Goal: Find specific page/section: Find specific page/section

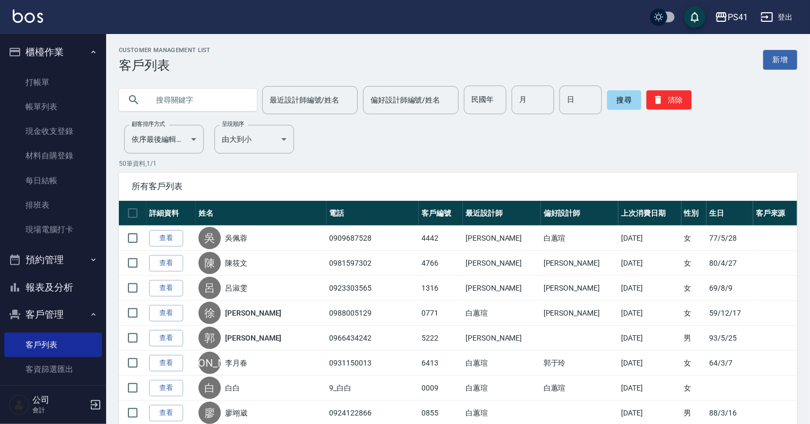
click at [186, 105] on input "text" at bounding box center [199, 99] width 100 height 29
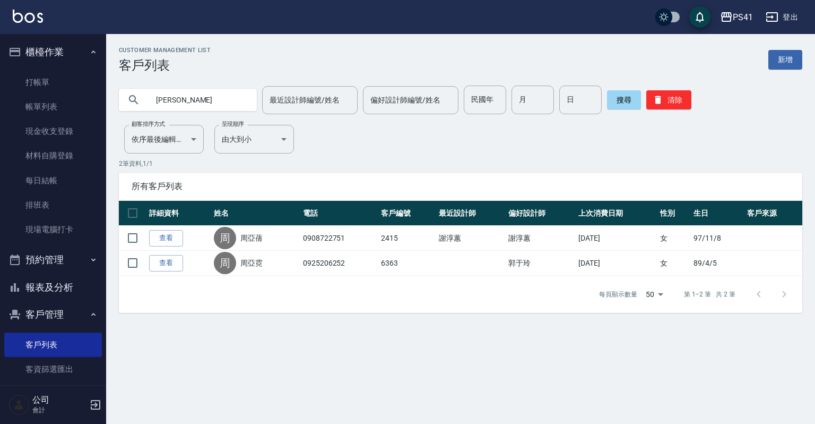
type input "周"
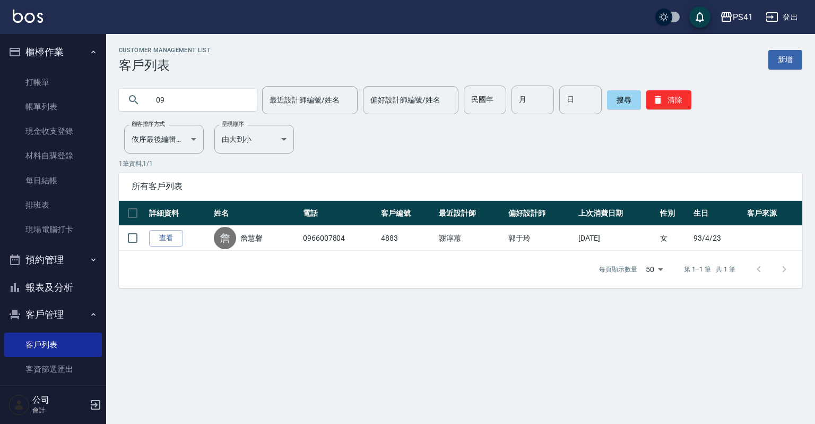
type input "0"
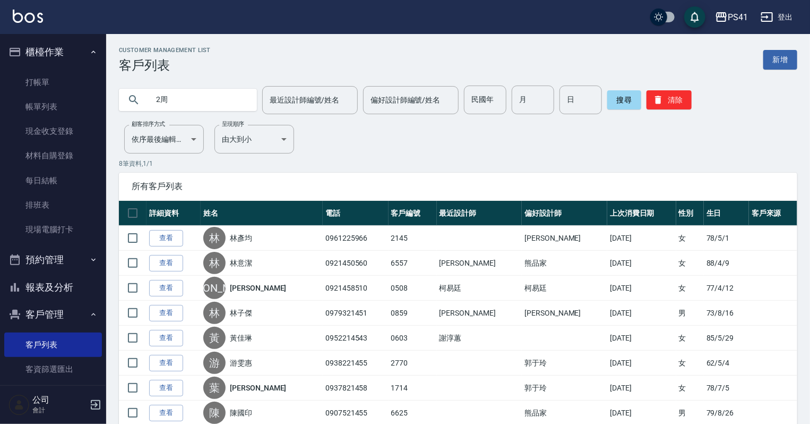
type input "2"
type input "[PERSON_NAME]"
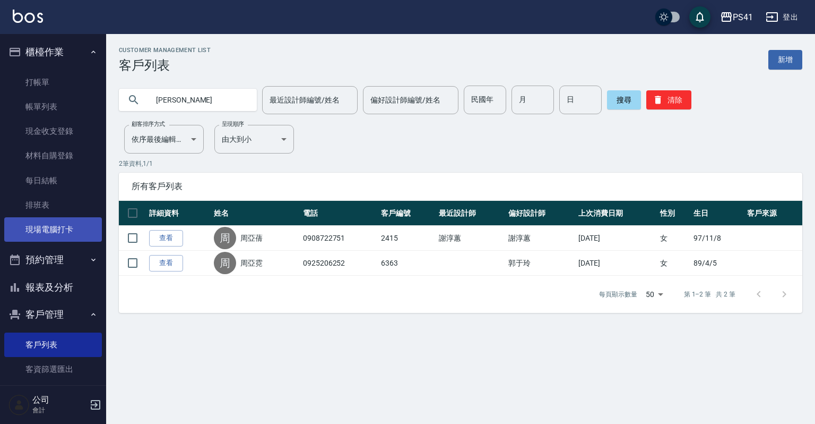
drag, startPoint x: 32, startPoint y: 227, endPoint x: 32, endPoint y: 219, distance: 8.5
click at [32, 227] on link "現場電腦打卡" at bounding box center [53, 229] width 98 height 24
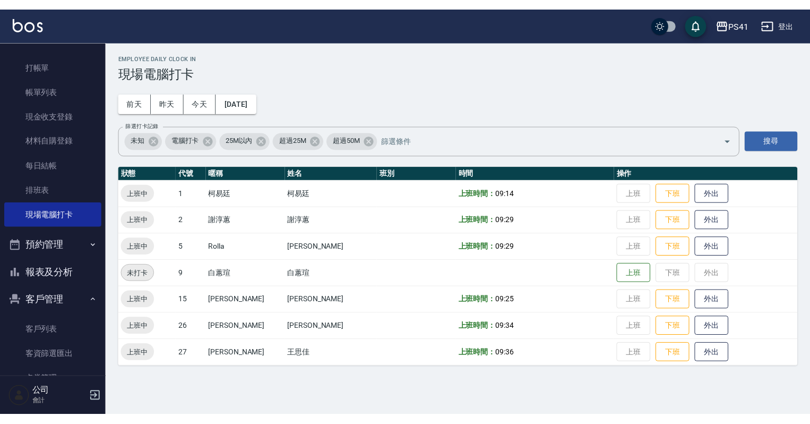
scroll to position [42, 0]
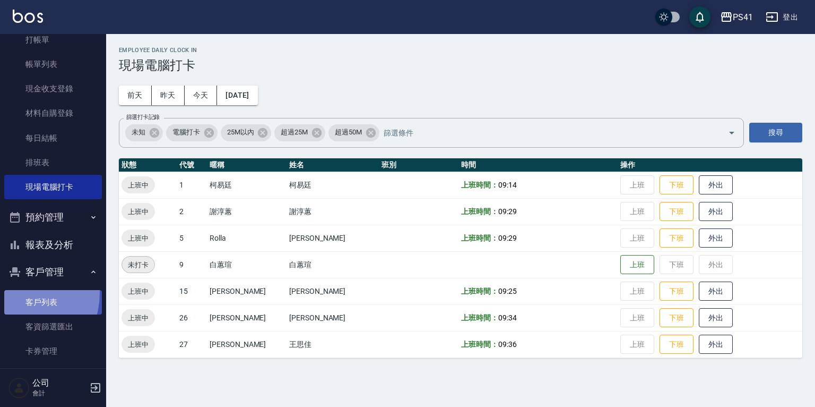
click at [17, 293] on link "客戶列表" at bounding box center [53, 302] width 98 height 24
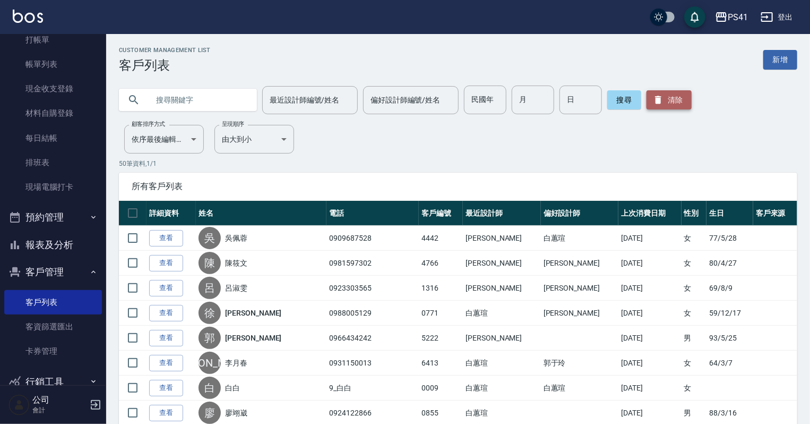
click at [671, 105] on button "清除" at bounding box center [669, 99] width 45 height 19
drag, startPoint x: 206, startPoint y: 106, endPoint x: 294, endPoint y: 91, distance: 88.2
click at [212, 106] on input "text" at bounding box center [199, 99] width 100 height 29
type input "[PERSON_NAME]"
